Goal: Task Accomplishment & Management: Complete application form

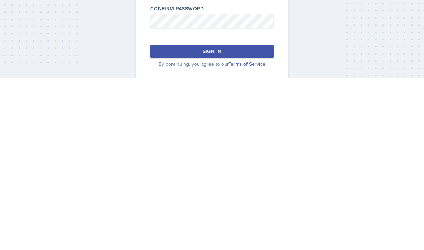
click at [242, 217] on button "Sign in" at bounding box center [212, 224] width 124 height 14
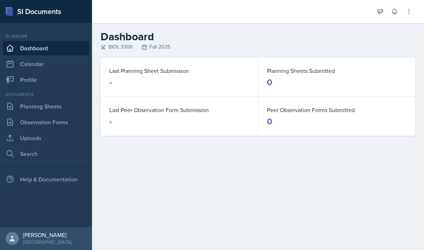
click at [45, 102] on link "Planning Sheets" at bounding box center [46, 106] width 86 height 14
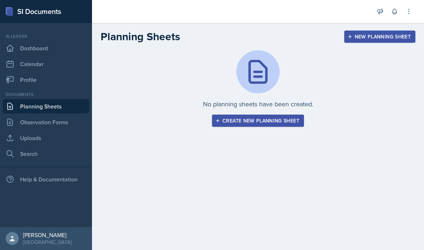
click at [246, 120] on div "Create new planning sheet" at bounding box center [258, 121] width 83 height 6
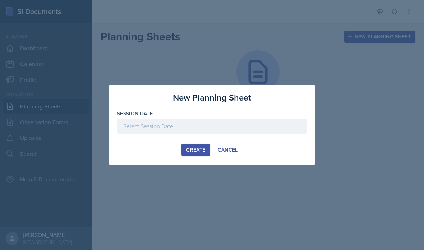
click at [135, 152] on div "Create Cancel" at bounding box center [212, 150] width 190 height 12
click at [133, 154] on div "Create Cancel" at bounding box center [212, 150] width 190 height 12
click at [155, 159] on div "New Planning Sheet Session Date [DATE] 27 28 29 30 31 1 2 3 4 5 6 7 8 9 10 11 1…" at bounding box center [211, 124] width 207 height 79
click at [159, 153] on div "Create Cancel" at bounding box center [212, 150] width 190 height 12
click at [160, 150] on div "Create Cancel" at bounding box center [212, 150] width 190 height 12
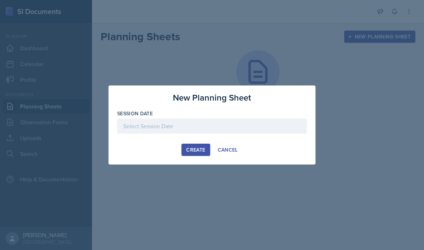
click at [192, 180] on div at bounding box center [212, 125] width 424 height 250
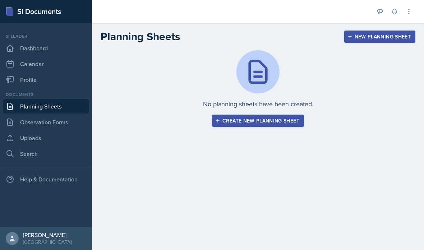
click at [365, 34] on div "New Planning Sheet" at bounding box center [380, 37] width 62 height 6
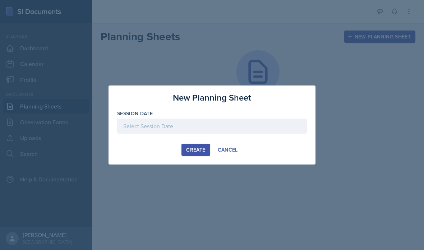
click at [148, 150] on div "Create Cancel" at bounding box center [212, 150] width 190 height 12
click at [143, 156] on div "New Planning Sheet Session Date [DATE] 27 28 29 30 31 1 2 3 4 5 6 7 8 9 10 11 1…" at bounding box center [211, 124] width 207 height 79
click at [153, 151] on div "Create Cancel" at bounding box center [212, 150] width 190 height 12
click at [223, 173] on div at bounding box center [212, 125] width 424 height 250
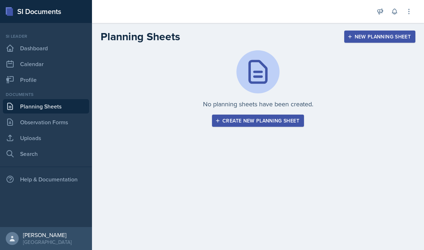
click at [37, 125] on link "Observation Forms" at bounding box center [46, 122] width 86 height 14
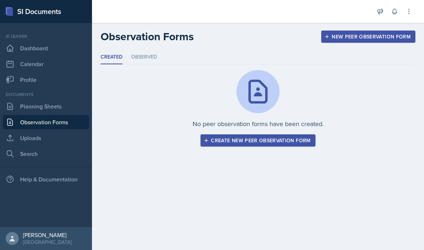
click at [36, 103] on link "Planning Sheets" at bounding box center [46, 106] width 86 height 14
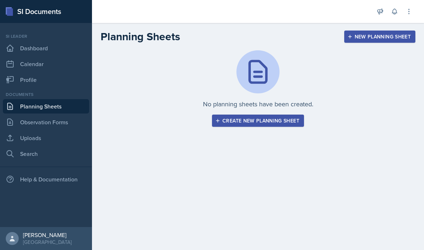
click at [356, 37] on div "New Planning Sheet" at bounding box center [380, 37] width 62 height 6
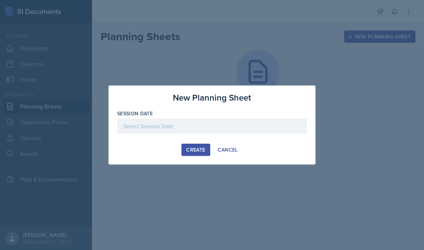
click at [140, 153] on div "Create Cancel" at bounding box center [212, 150] width 190 height 12
click at [141, 151] on div "Create Cancel" at bounding box center [212, 150] width 190 height 12
click at [154, 152] on div "Create Cancel" at bounding box center [212, 150] width 190 height 12
click at [213, 148] on button "Cancel" at bounding box center [227, 150] width 29 height 12
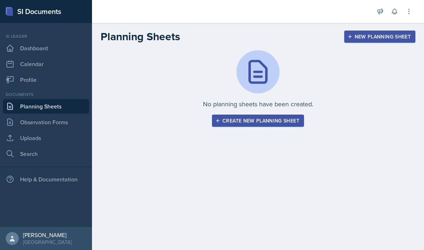
click at [376, 42] on button "New Planning Sheet" at bounding box center [379, 37] width 71 height 12
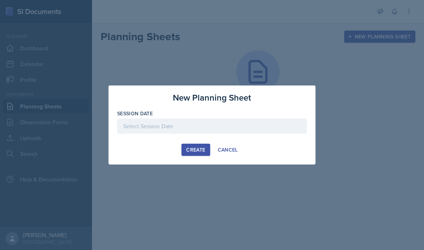
click at [241, 154] on button "Cancel" at bounding box center [227, 150] width 29 height 12
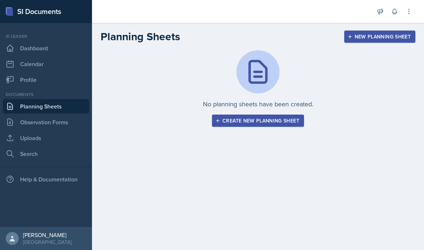
click at [360, 42] on button "New Planning Sheet" at bounding box center [379, 37] width 71 height 12
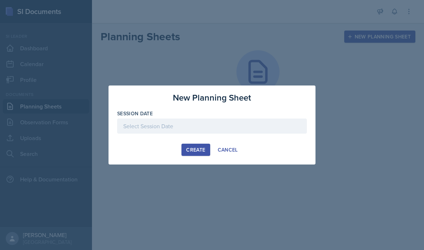
click at [158, 150] on div "Create Cancel" at bounding box center [212, 150] width 190 height 12
click at [147, 157] on div "New Planning Sheet Session Date [DATE] 27 28 29 30 31 1 2 3 4 5 6 7 8 9 10 11 1…" at bounding box center [211, 124] width 207 height 79
click at [154, 153] on div "Create Cancel" at bounding box center [212, 150] width 190 height 12
click at [192, 182] on div at bounding box center [212, 125] width 424 height 250
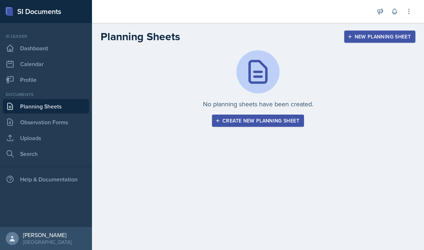
click at [192, 178] on main "Planning Sheets New Planning Sheet No planning sheets have been created. Create…" at bounding box center [258, 136] width 332 height 227
click at [24, 49] on link "Dashboard" at bounding box center [46, 48] width 86 height 14
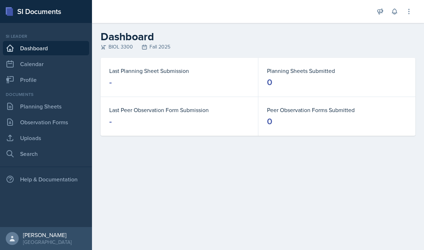
click at [30, 109] on link "Planning Sheets" at bounding box center [46, 106] width 86 height 14
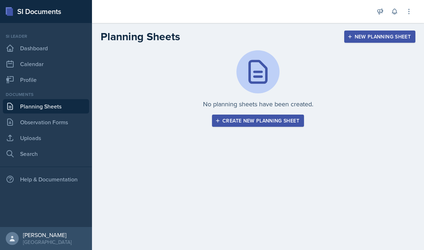
click at [358, 34] on div "New Planning Sheet" at bounding box center [380, 37] width 62 height 6
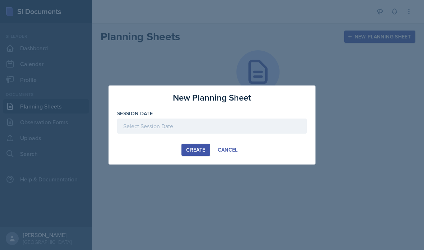
click at [173, 126] on div at bounding box center [212, 126] width 190 height 15
click at [0, 0] on div "11" at bounding box center [0, 0] width 0 height 0
click at [167, 124] on div "[DATE]" at bounding box center [212, 126] width 190 height 15
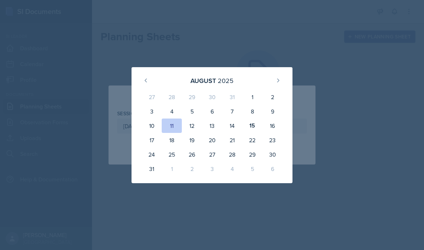
click at [250, 124] on div "15" at bounding box center [252, 126] width 20 height 14
type input "[DATE]"
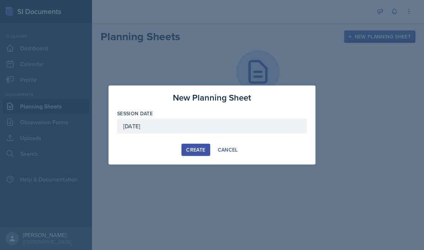
click at [187, 155] on button "Create" at bounding box center [195, 150] width 28 height 12
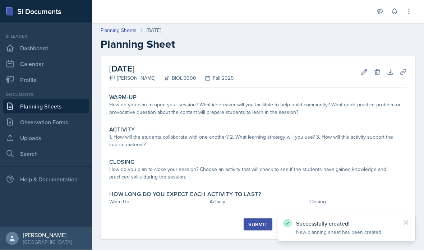
scroll to position [18, 0]
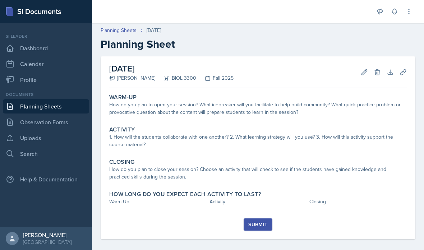
click at [361, 69] on icon at bounding box center [364, 72] width 7 height 7
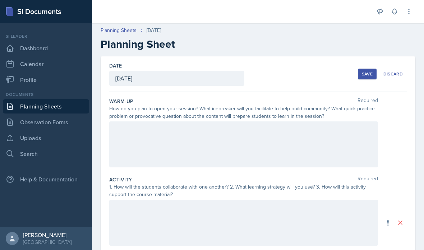
click at [181, 121] on div at bounding box center [243, 144] width 269 height 46
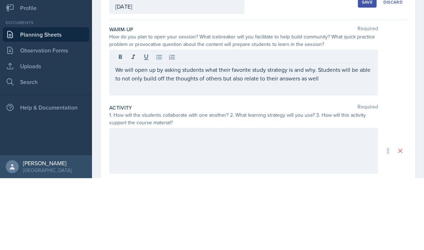
scroll to position [29, 0]
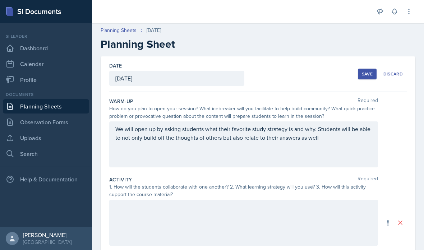
click at [235, 200] on div at bounding box center [243, 223] width 269 height 46
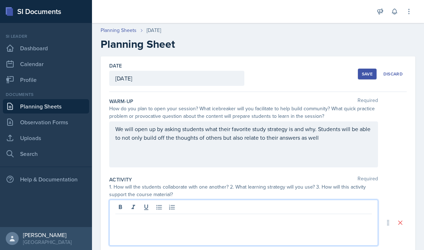
click at [135, 215] on p at bounding box center [243, 219] width 256 height 9
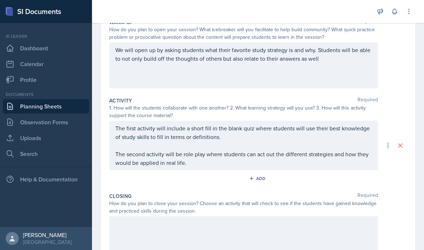
scroll to position [81, 0]
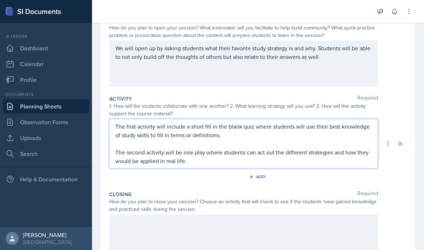
click at [126, 214] on div at bounding box center [243, 237] width 269 height 46
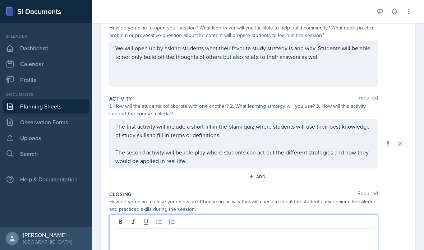
click at [143, 217] on div at bounding box center [243, 237] width 269 height 46
click at [130, 230] on p at bounding box center [243, 234] width 256 height 9
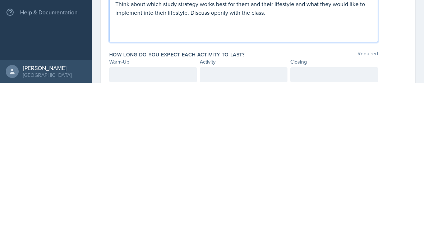
scroll to position [131, 0]
click at [135, 235] on div at bounding box center [153, 242] width 88 height 15
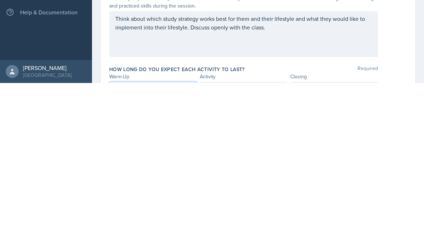
scroll to position [124, 0]
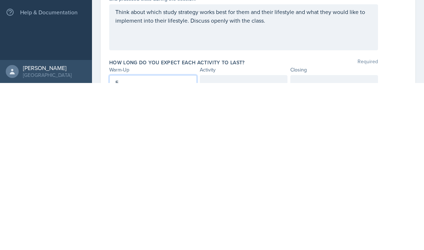
click at [247, 242] on div at bounding box center [244, 249] width 88 height 15
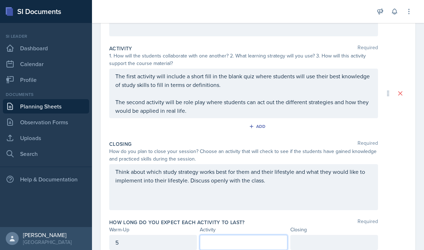
scroll to position [131, 0]
click at [227, 238] on p at bounding box center [243, 242] width 75 height 9
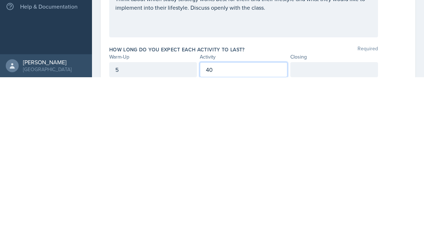
click at [339, 235] on div at bounding box center [334, 242] width 88 height 15
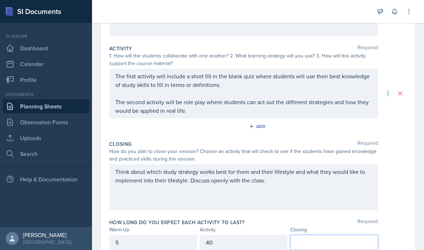
click at [315, 238] on p at bounding box center [333, 242] width 75 height 9
click at [313, 250] on p "5" at bounding box center [333, 255] width 75 height 9
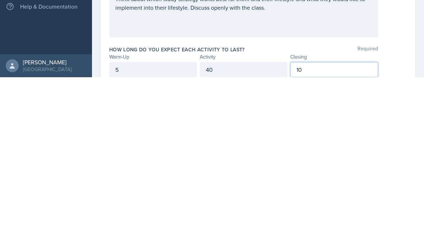
click at [130, 235] on div "5" at bounding box center [153, 242] width 88 height 15
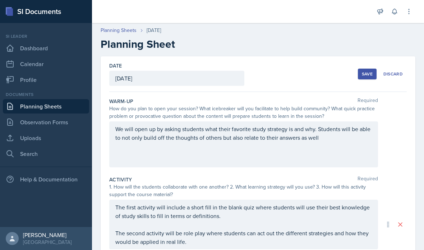
scroll to position [0, 0]
click at [366, 72] on div "Save" at bounding box center [367, 74] width 11 height 6
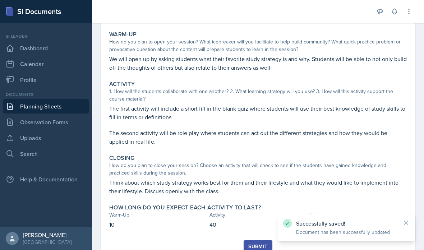
scroll to position [62, 0]
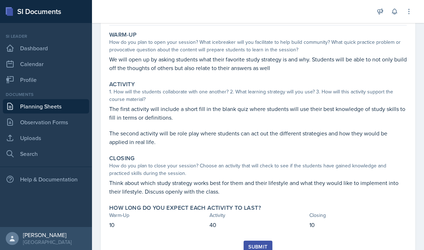
click at [259, 238] on div "Warm-Up How do you plan to open your session? What icebreaker will you facilita…" at bounding box center [257, 134] width 297 height 212
click at [263, 245] on div "Submit" at bounding box center [257, 247] width 19 height 6
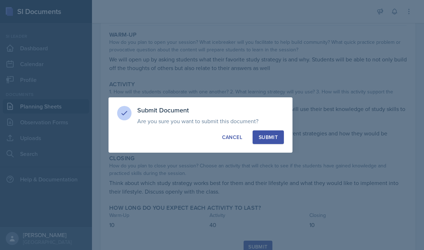
click at [263, 140] on div "Submit" at bounding box center [268, 137] width 19 height 7
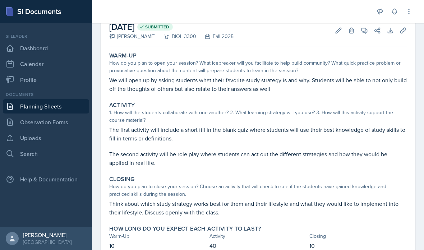
scroll to position [0, 0]
click at [45, 48] on link "Dashboard" at bounding box center [46, 48] width 86 height 14
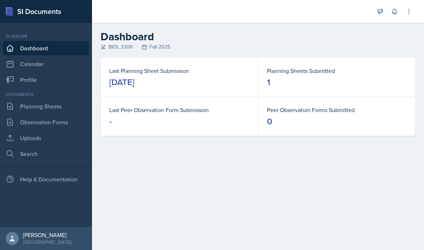
click at [409, 12] on icon at bounding box center [408, 11] width 1 height 5
click at [147, 73] on dt "Last Planning Sheet Submission" at bounding box center [179, 70] width 140 height 9
click at [134, 85] on div "[DATE]" at bounding box center [121, 81] width 25 height 11
click at [29, 107] on link "Planning Sheets" at bounding box center [46, 106] width 86 height 14
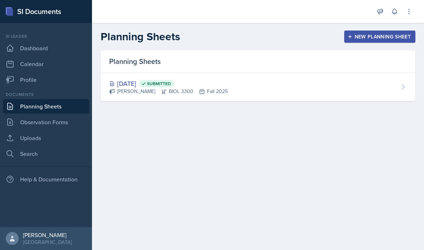
click at [5, 227] on nav "Si leader Dashboard Calendar Profile Documents Planning Sheets Observation Form…" at bounding box center [46, 125] width 92 height 204
